Goal: Check status

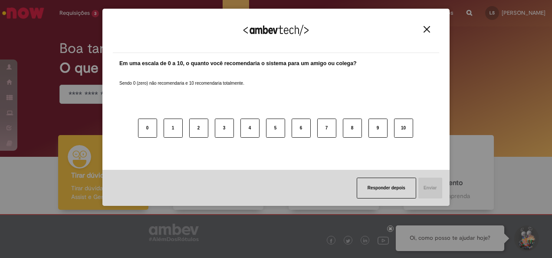
click at [425, 33] on div "Agradecemos seu feedback!" at bounding box center [276, 36] width 326 height 34
click at [426, 32] on img "Close" at bounding box center [427, 29] width 7 height 7
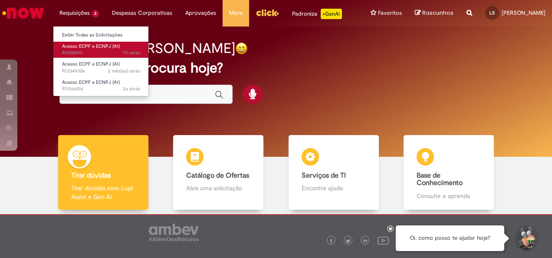
click at [79, 46] on span "Acesso ECPF e ECNPJ (A1)" at bounding box center [91, 46] width 58 height 7
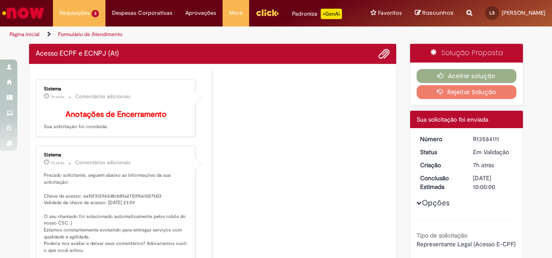
click at [253, 137] on li "Sistema 7h atrás 7 horas atrás Comentários adicionais Anotações de Encerramento…" at bounding box center [213, 108] width 354 height 58
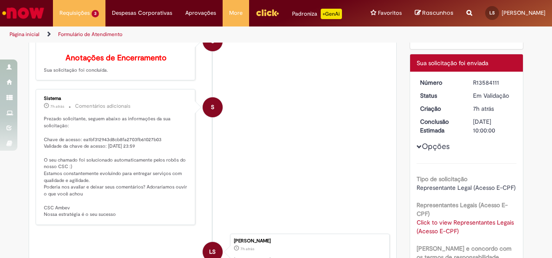
scroll to position [106, 0]
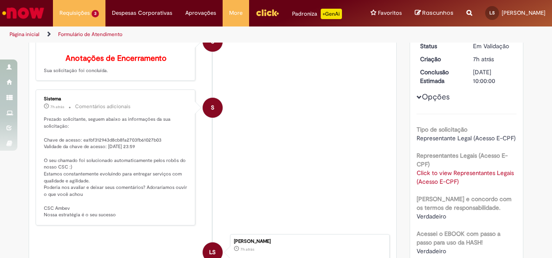
click at [129, 151] on p "Prezado solicitante, seguem abaixo as informações da sua solicitação: Chave de …" at bounding box center [116, 167] width 145 height 102
copy p "ea1bf312943d8cb8fa2703fb61027b03"
